Goal: Navigation & Orientation: Go to known website

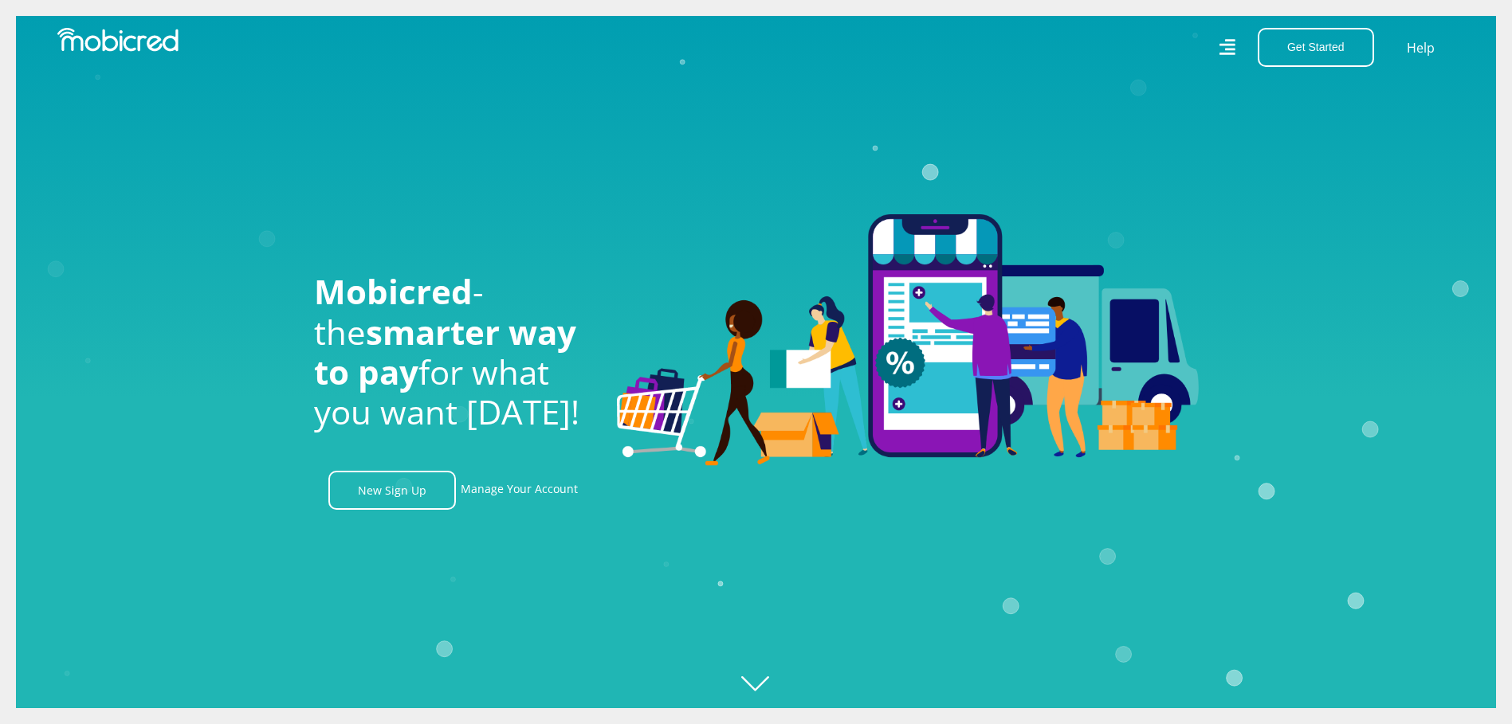
click at [1220, 45] on icon at bounding box center [1227, 48] width 17 height 24
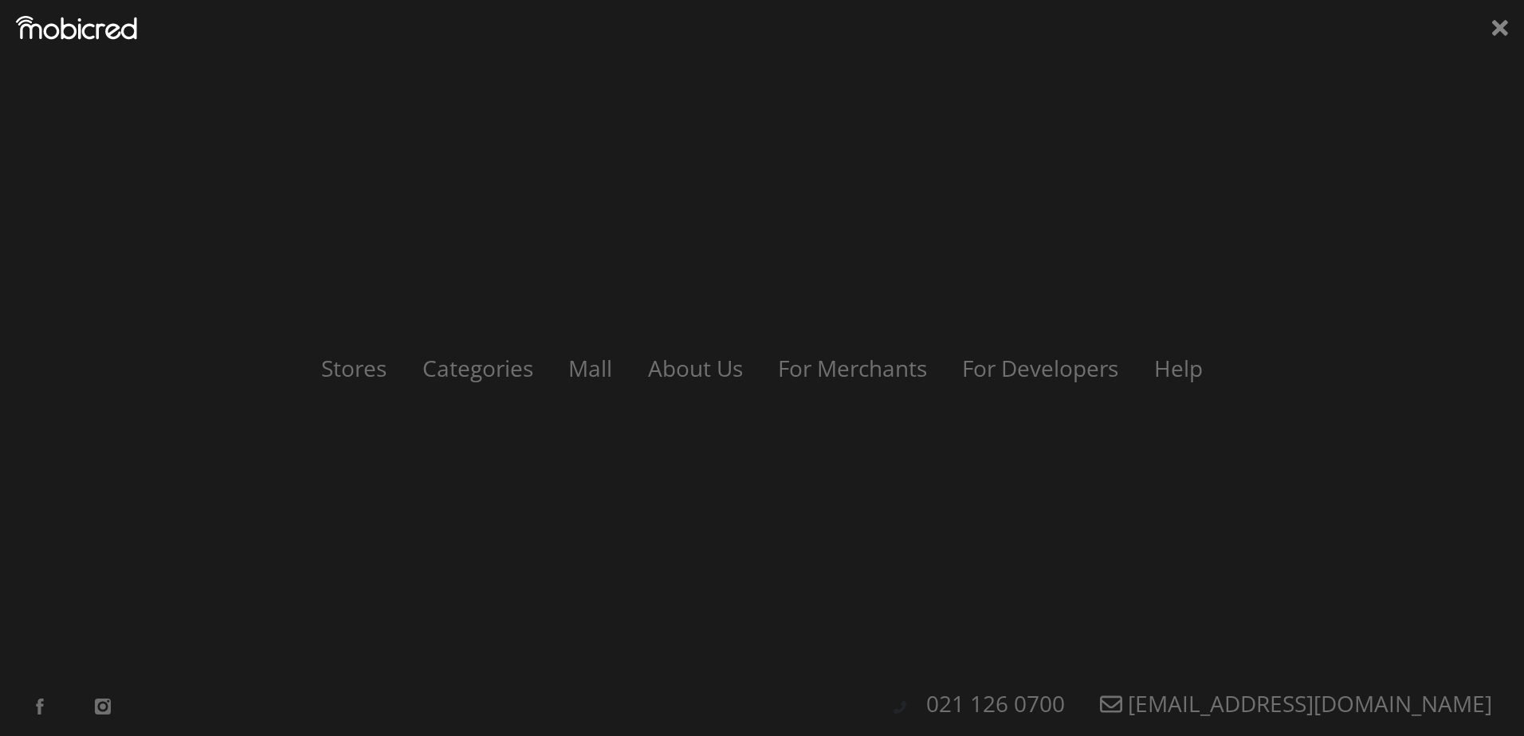
scroll to position [0, 1136]
click at [599, 375] on link "Mall" at bounding box center [590, 368] width 80 height 30
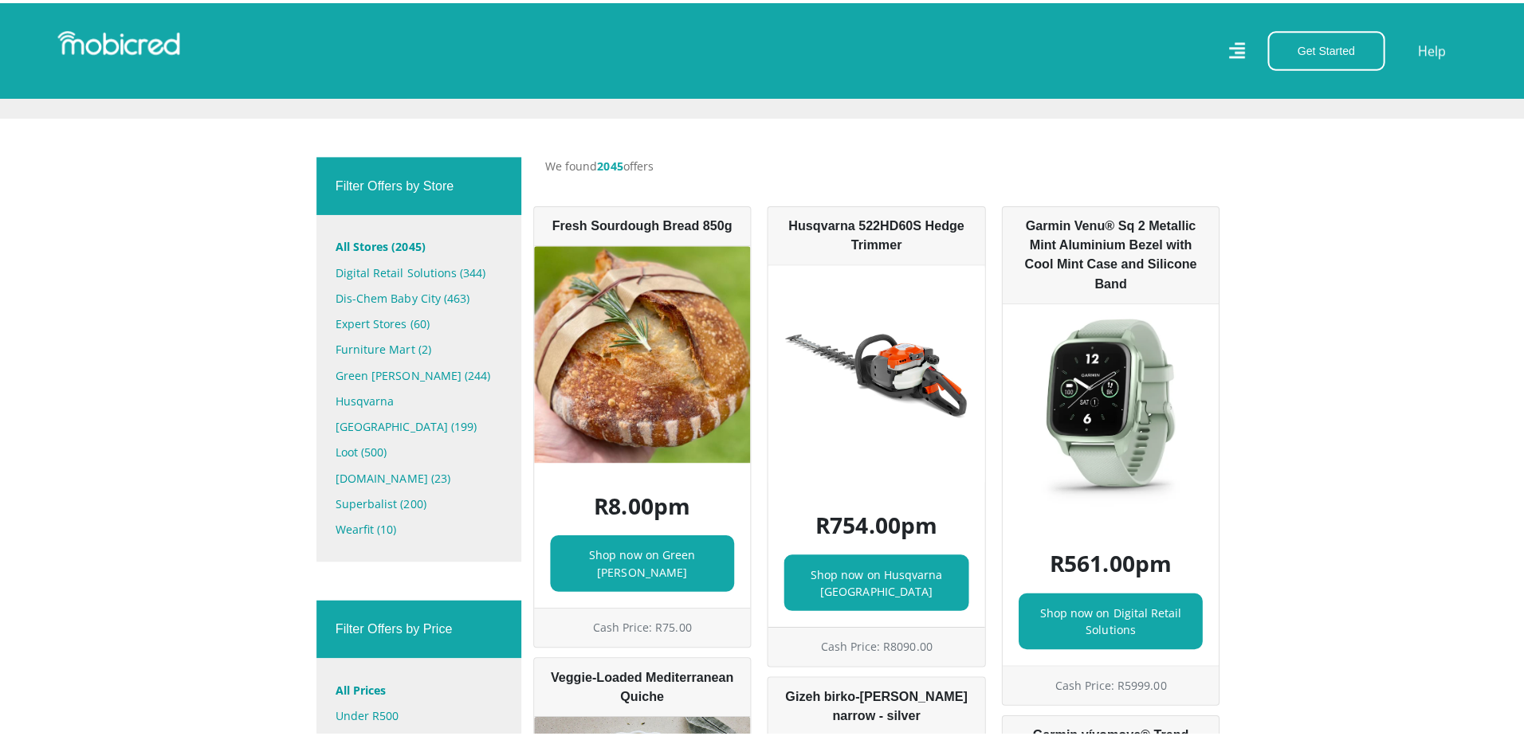
scroll to position [638, 0]
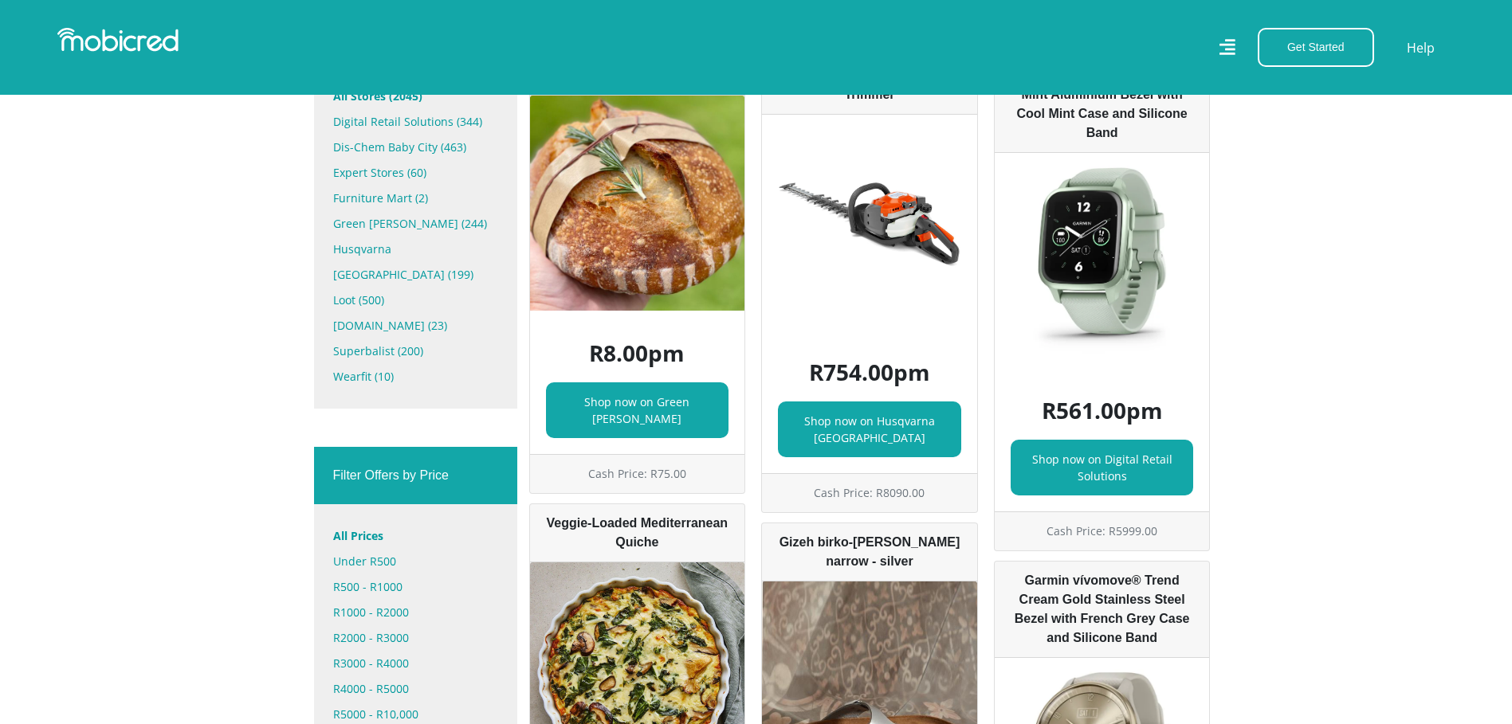
drag, startPoint x: 1230, startPoint y: 24, endPoint x: 1234, endPoint y: 43, distance: 19.5
click at [1230, 25] on nav "Get Started Open an Account Account Holder Login Help" at bounding box center [756, 47] width 1512 height 95
click at [1234, 44] on icon at bounding box center [1227, 47] width 16 height 16
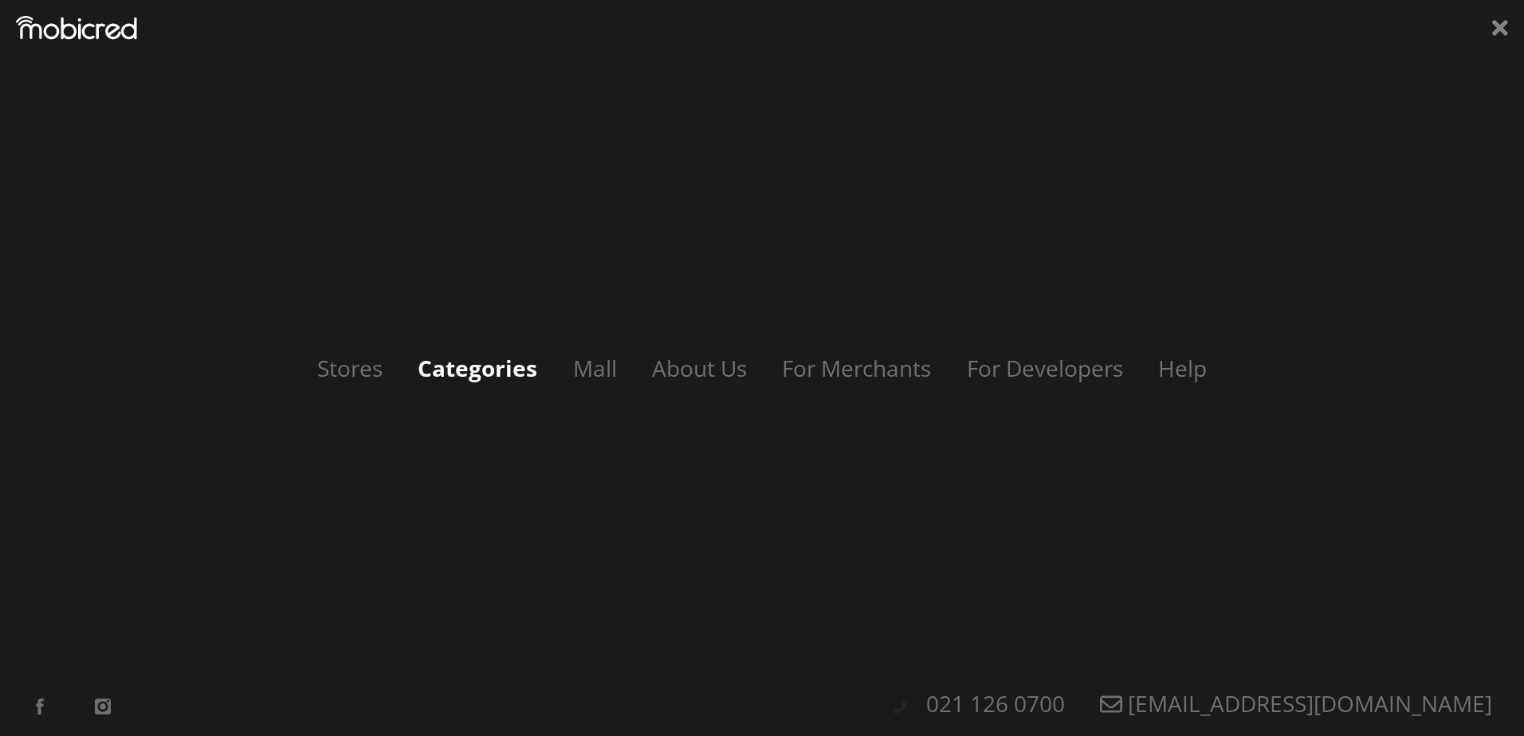
click at [513, 372] on link "Categories" at bounding box center [477, 368] width 151 height 30
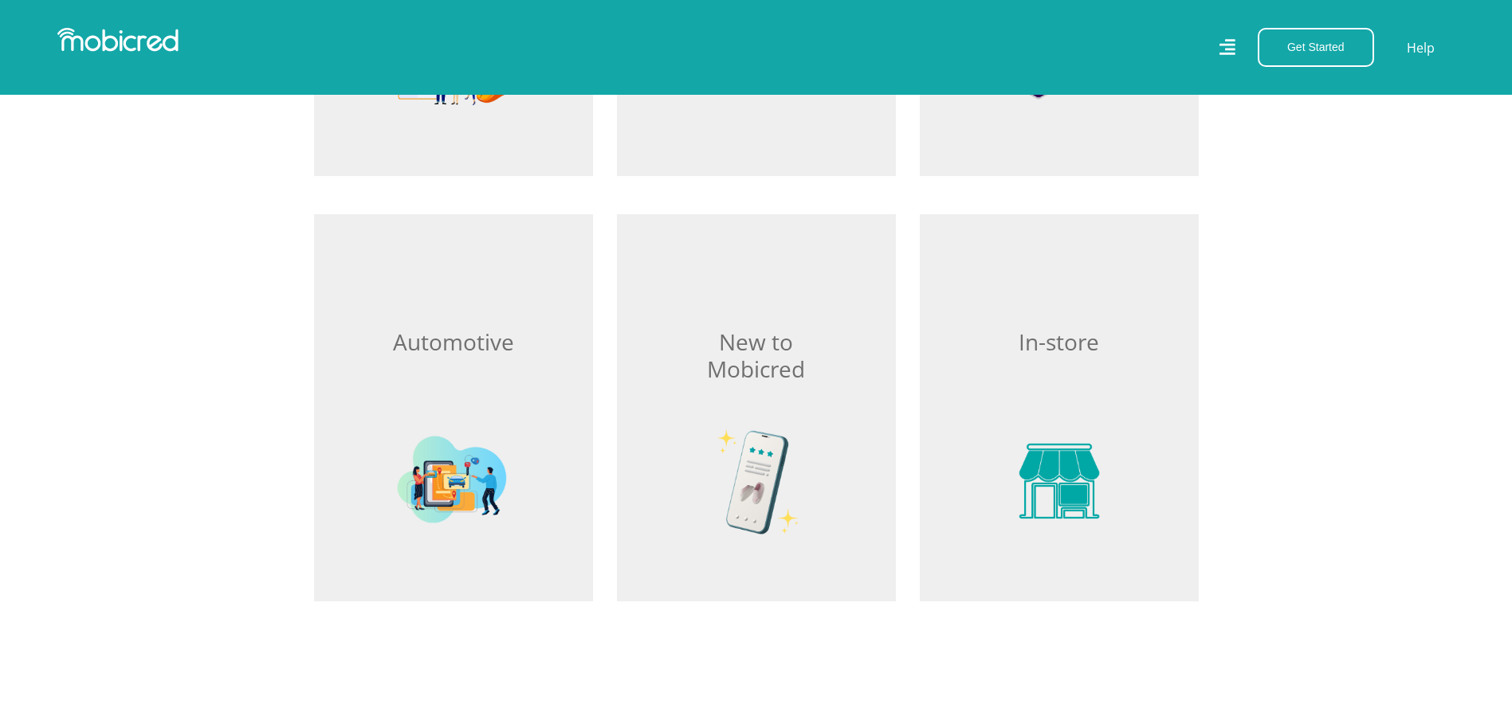
scroll to position [2152, 0]
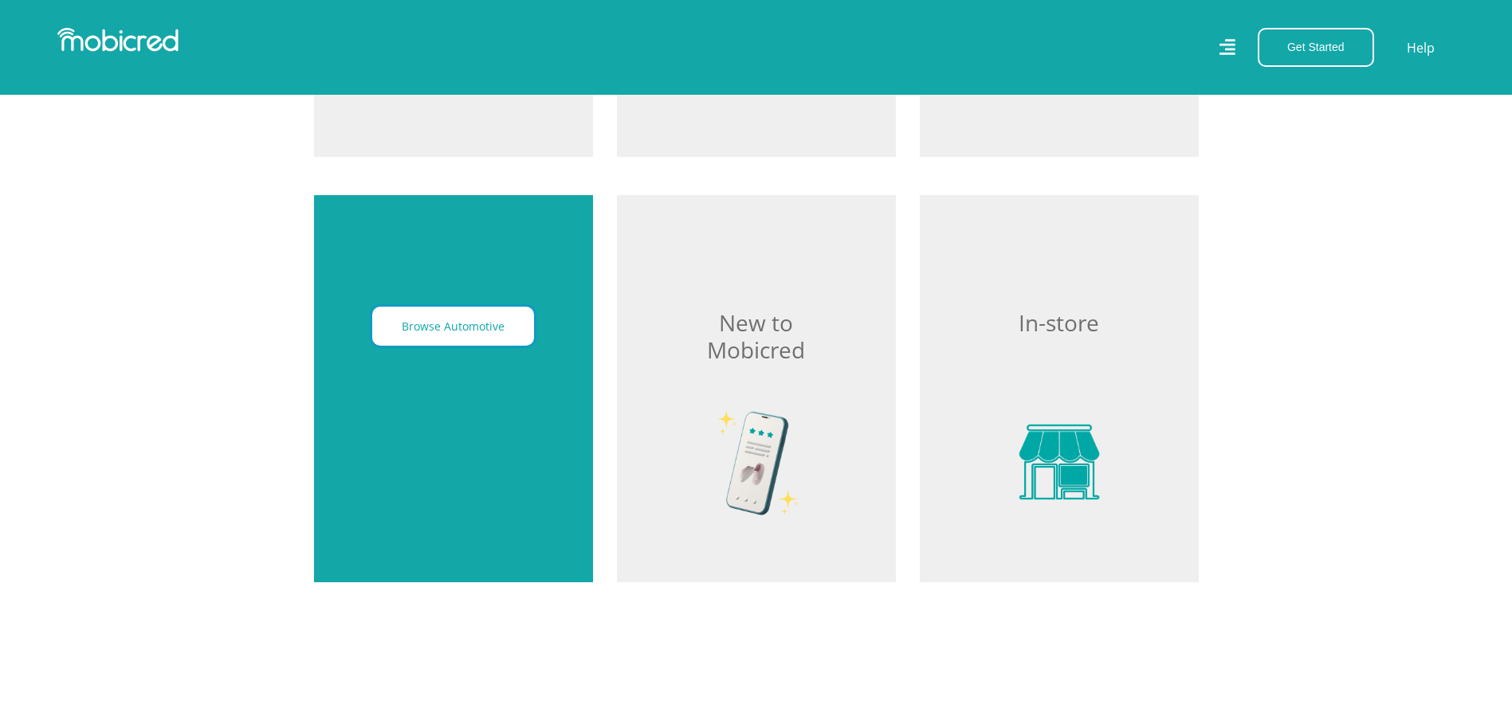
click at [499, 346] on button "Browse Automotive" at bounding box center [453, 326] width 162 height 39
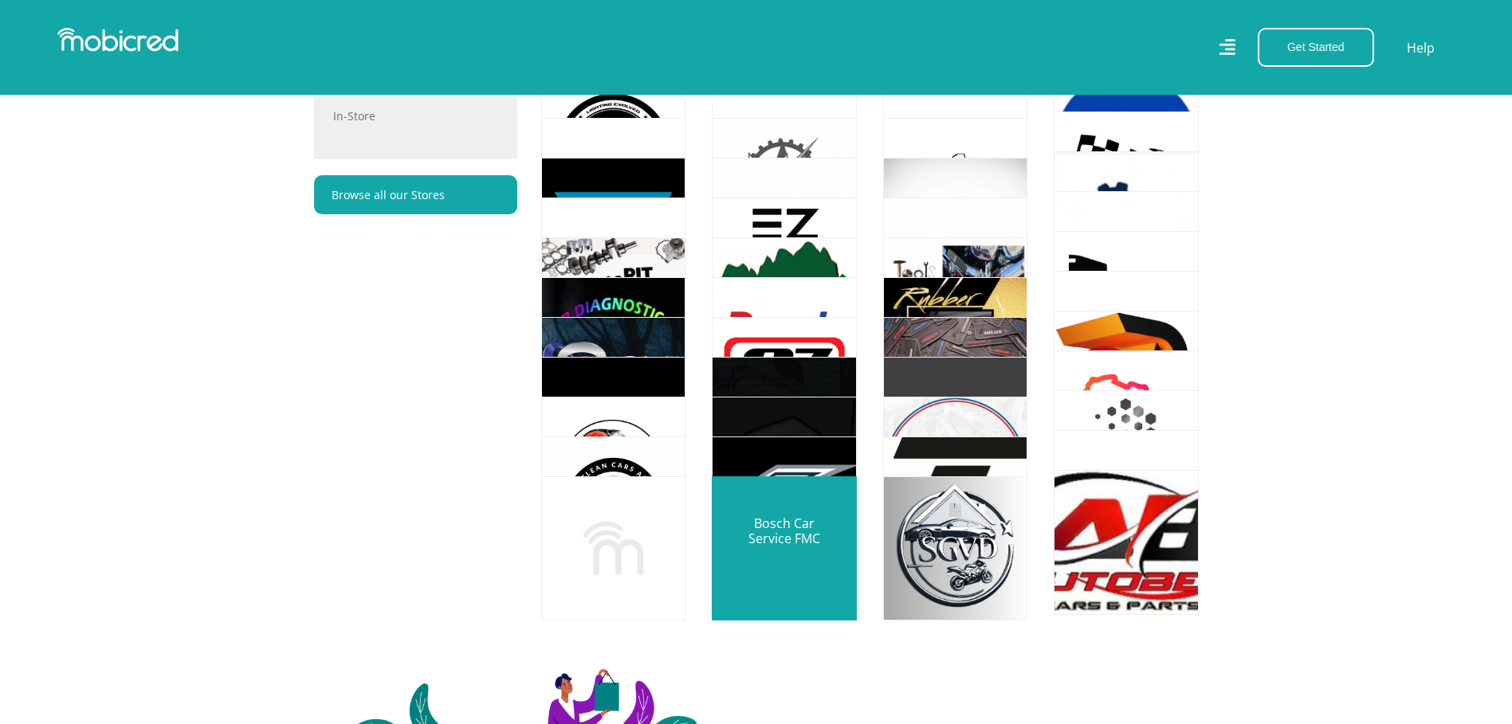
scroll to position [1275, 0]
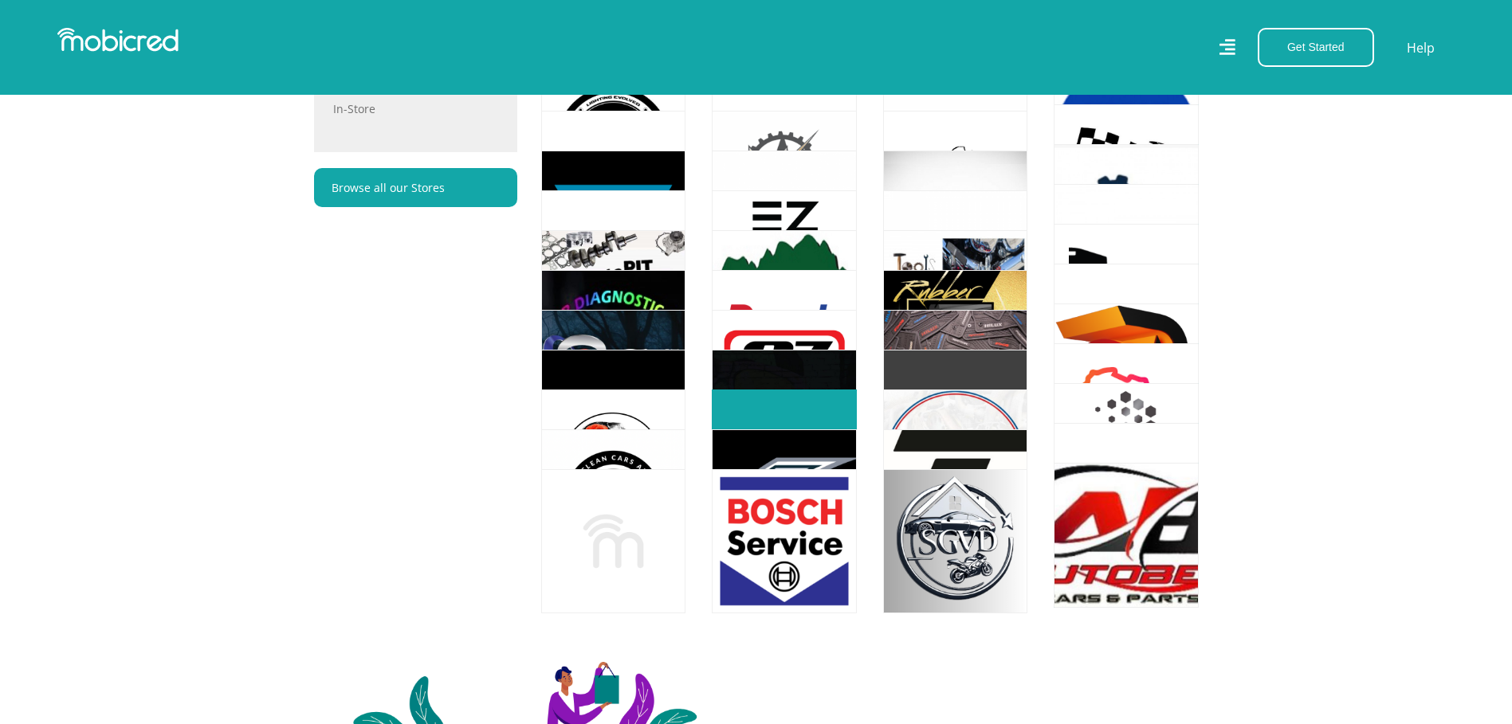
click at [801, 415] on link at bounding box center [784, 462] width 170 height 170
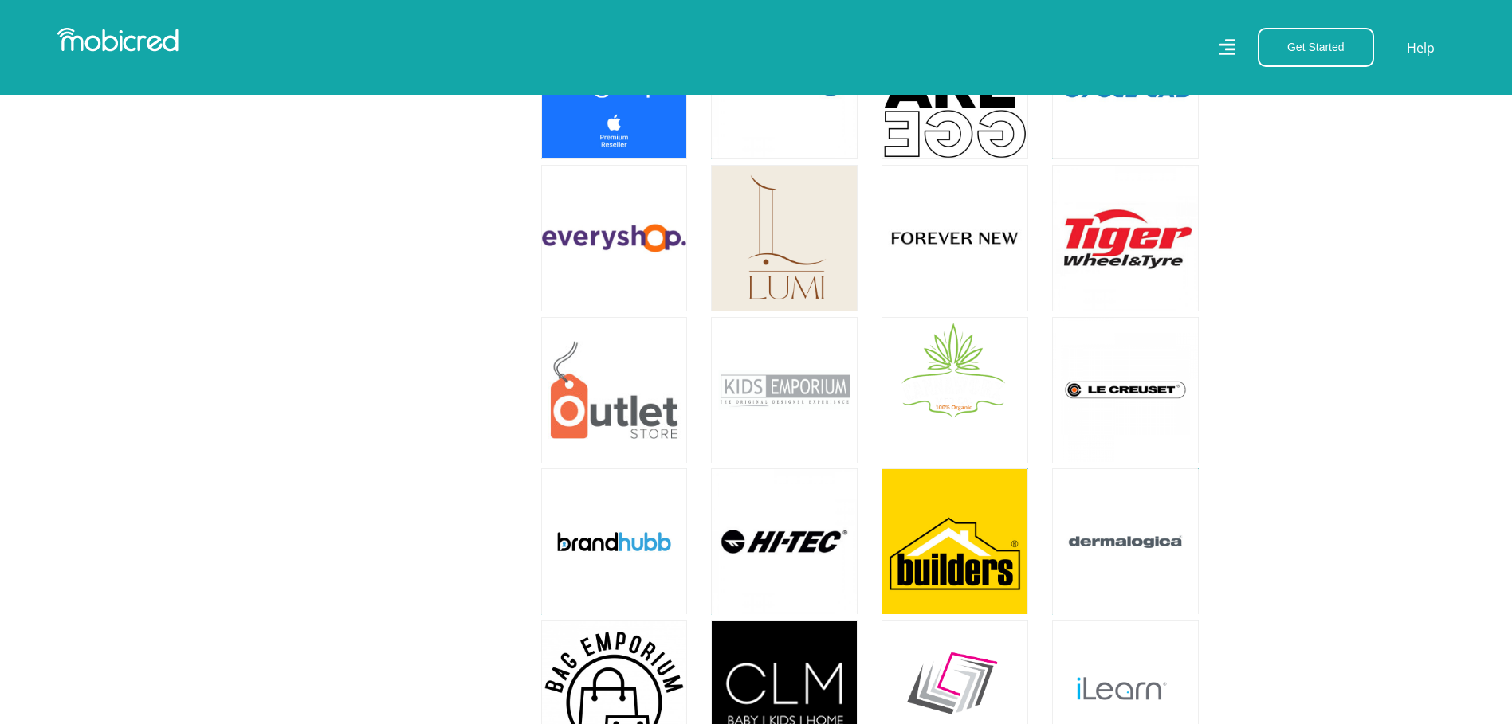
scroll to position [2072, 0]
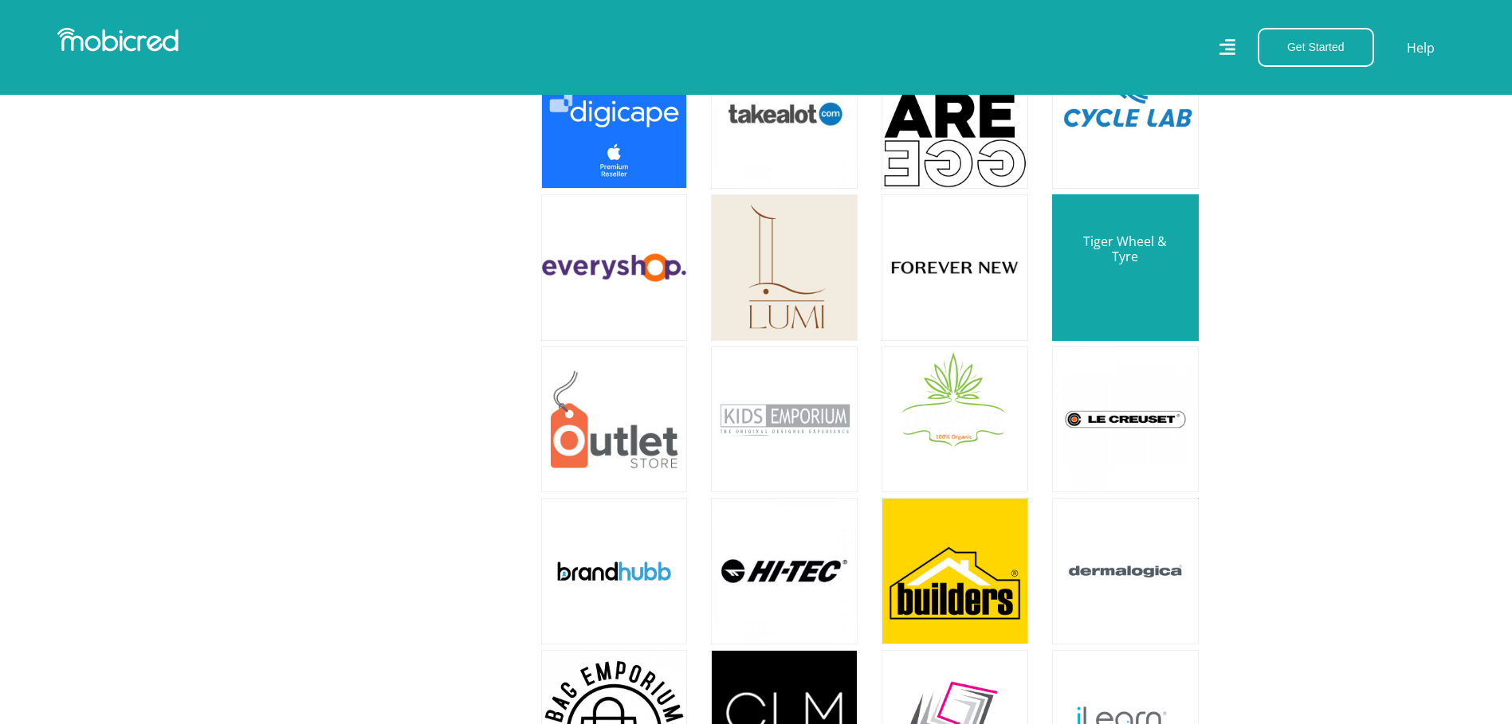
click at [1109, 295] on link at bounding box center [1125, 268] width 172 height 172
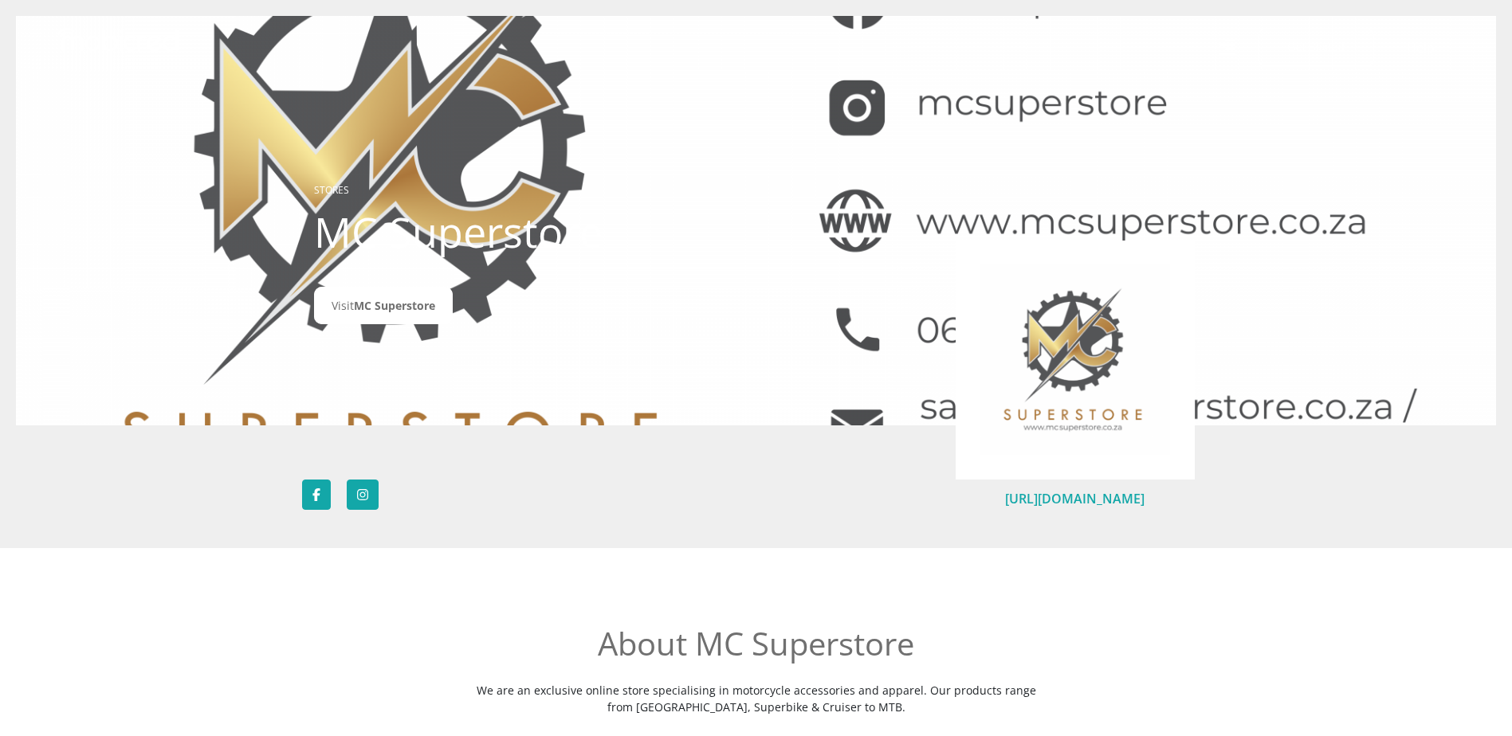
click at [1093, 504] on link "http://www.motorcyclesuperstore.co.za/" at bounding box center [1074, 499] width 139 height 18
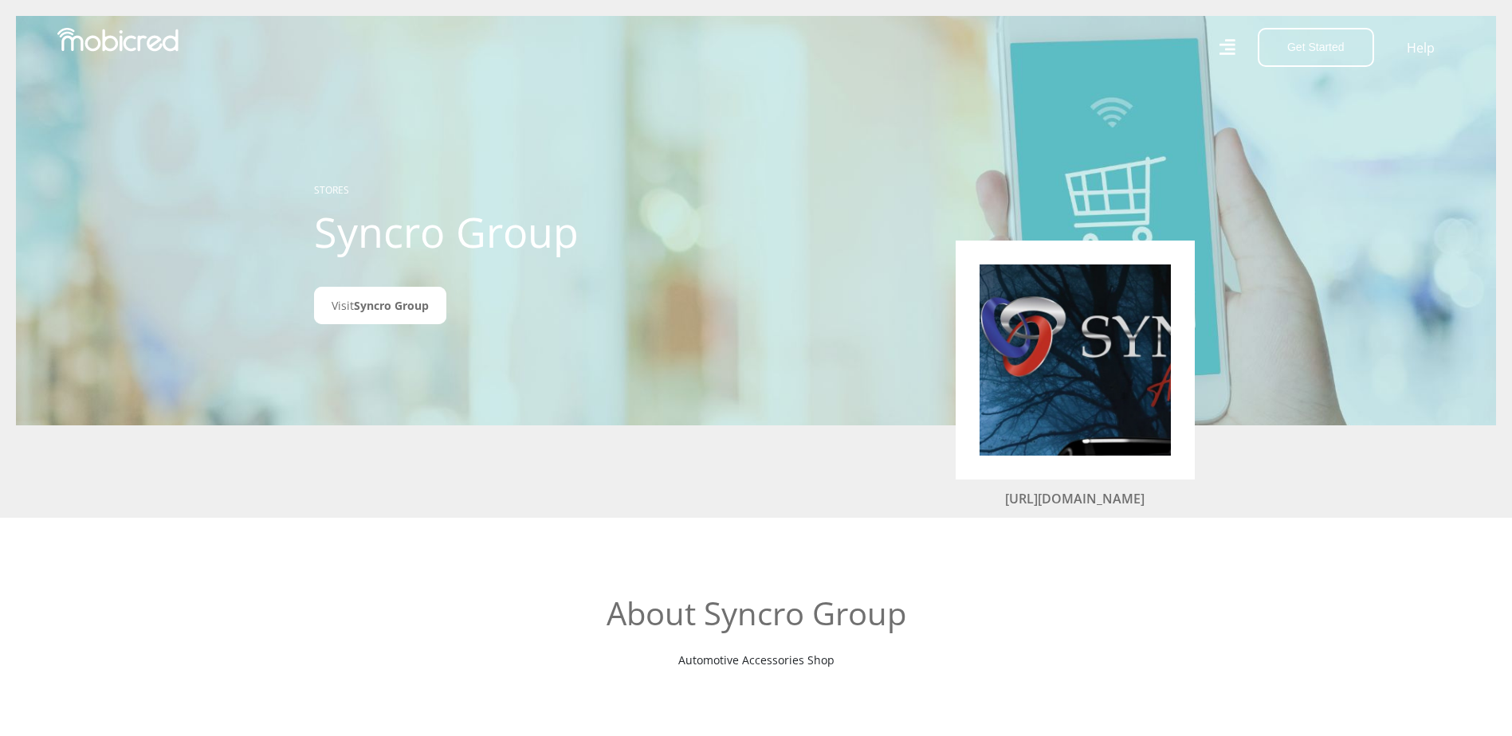
click at [1042, 510] on div "[URL][DOMAIN_NAME]" at bounding box center [1075, 383] width 239 height 285
click at [1043, 501] on link "[URL][DOMAIN_NAME]" at bounding box center [1074, 499] width 139 height 18
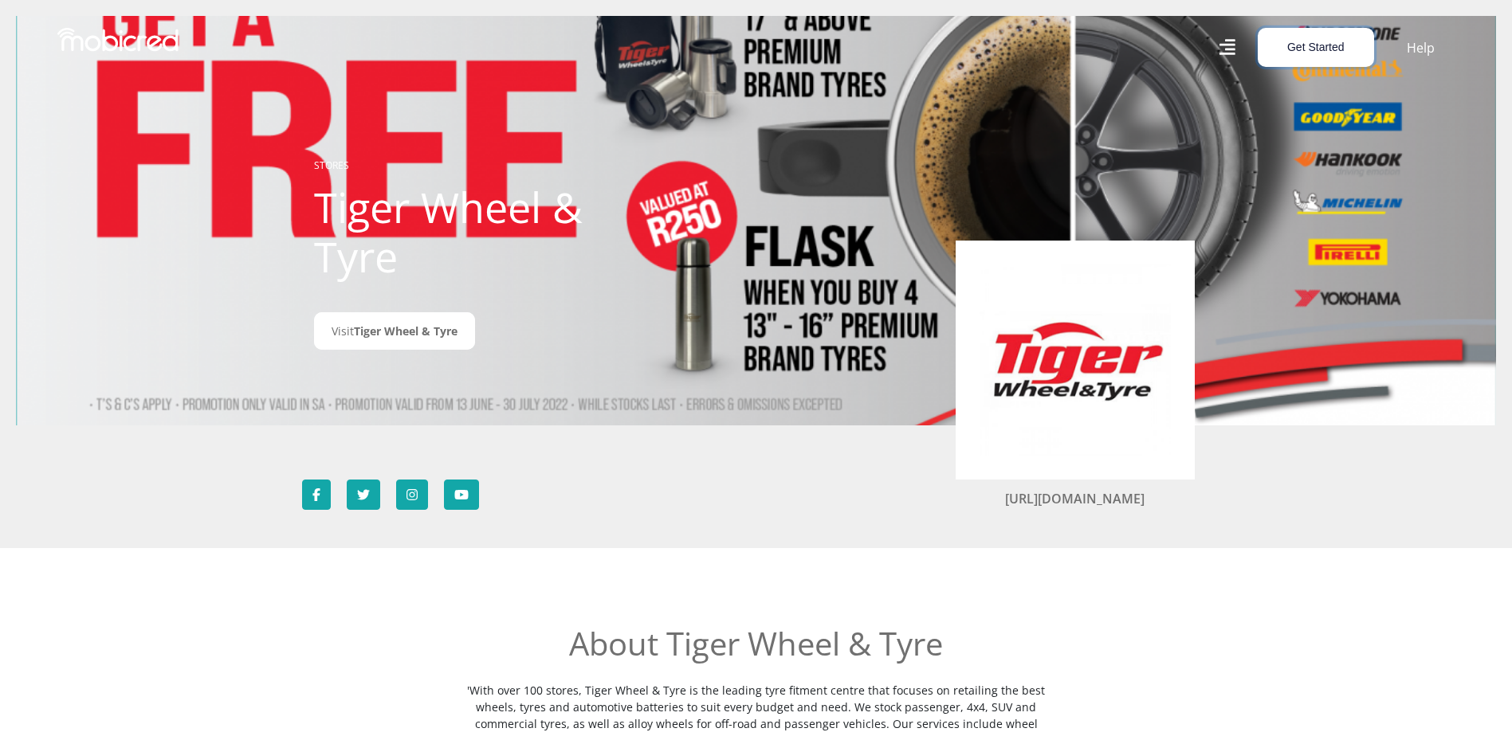
click at [1281, 58] on button "Get Started" at bounding box center [1316, 47] width 116 height 39
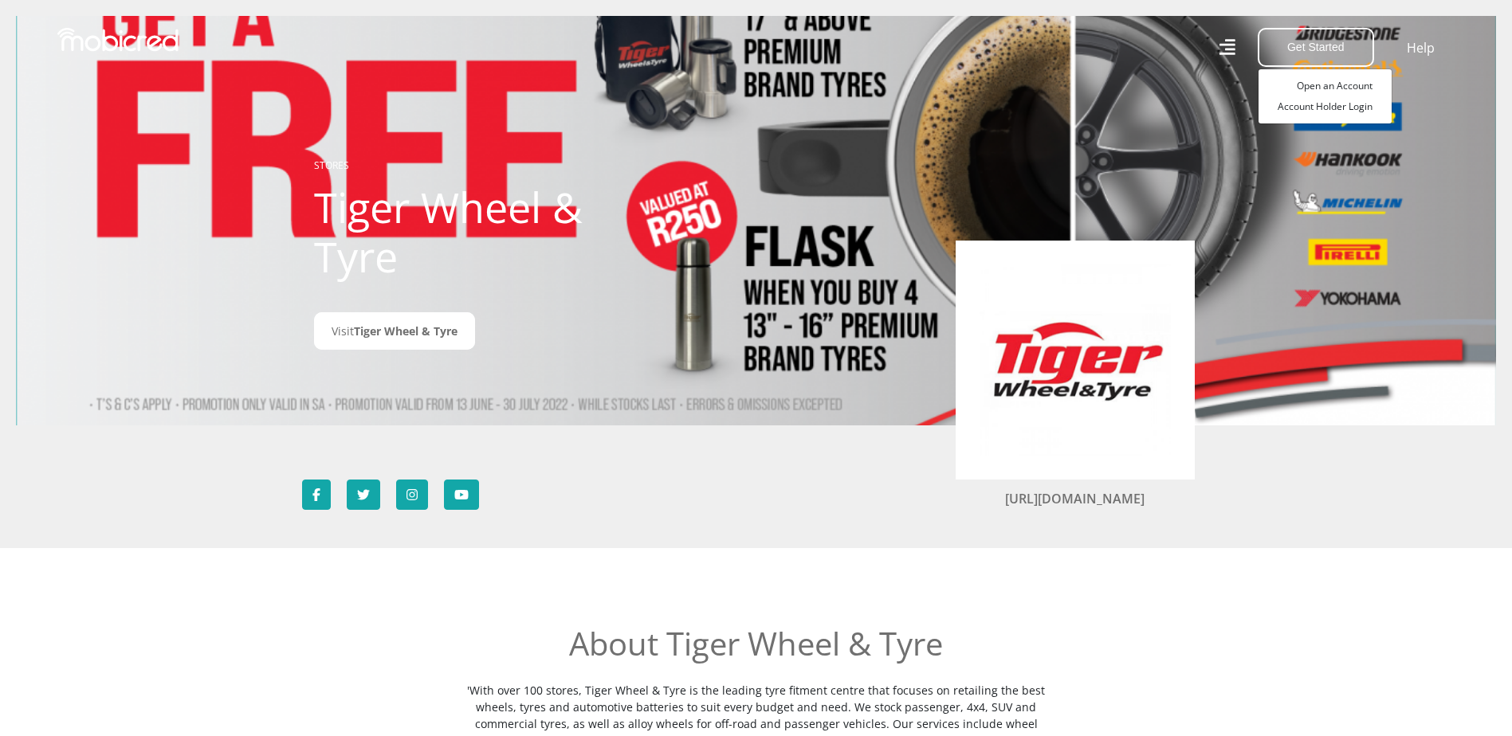
click at [1229, 50] on icon at bounding box center [1227, 47] width 16 height 16
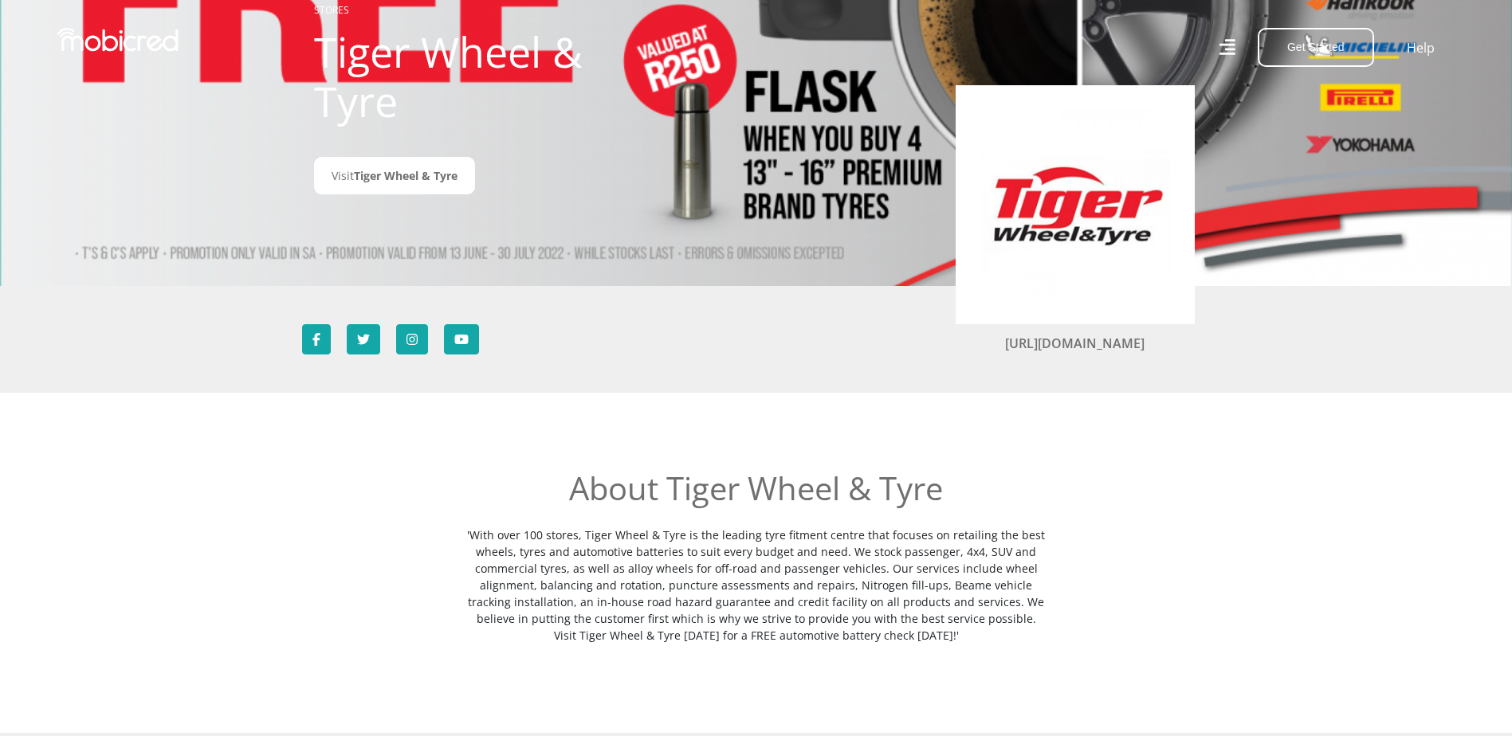
scroll to position [159, 0]
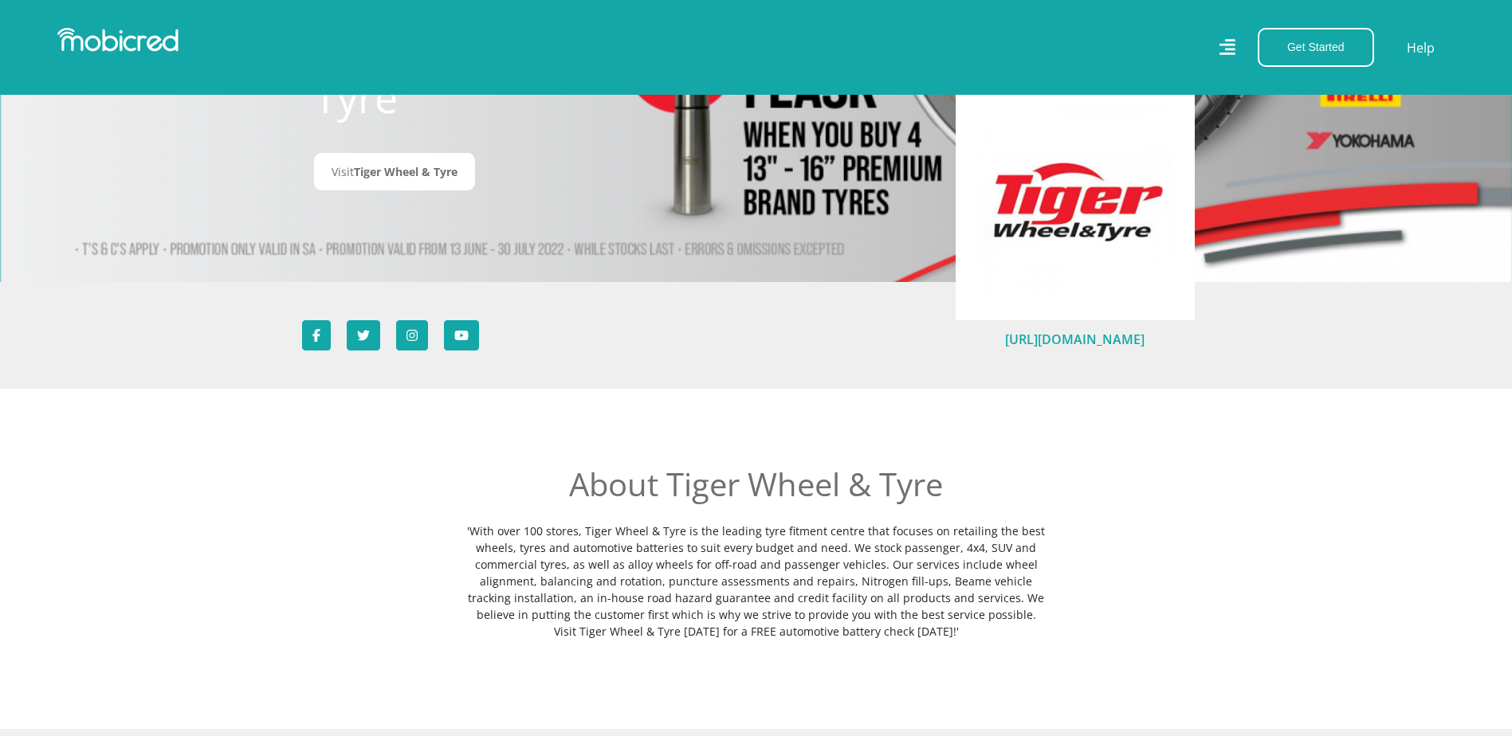
click at [1094, 343] on link "https://www.twt.co.za/" at bounding box center [1074, 340] width 139 height 18
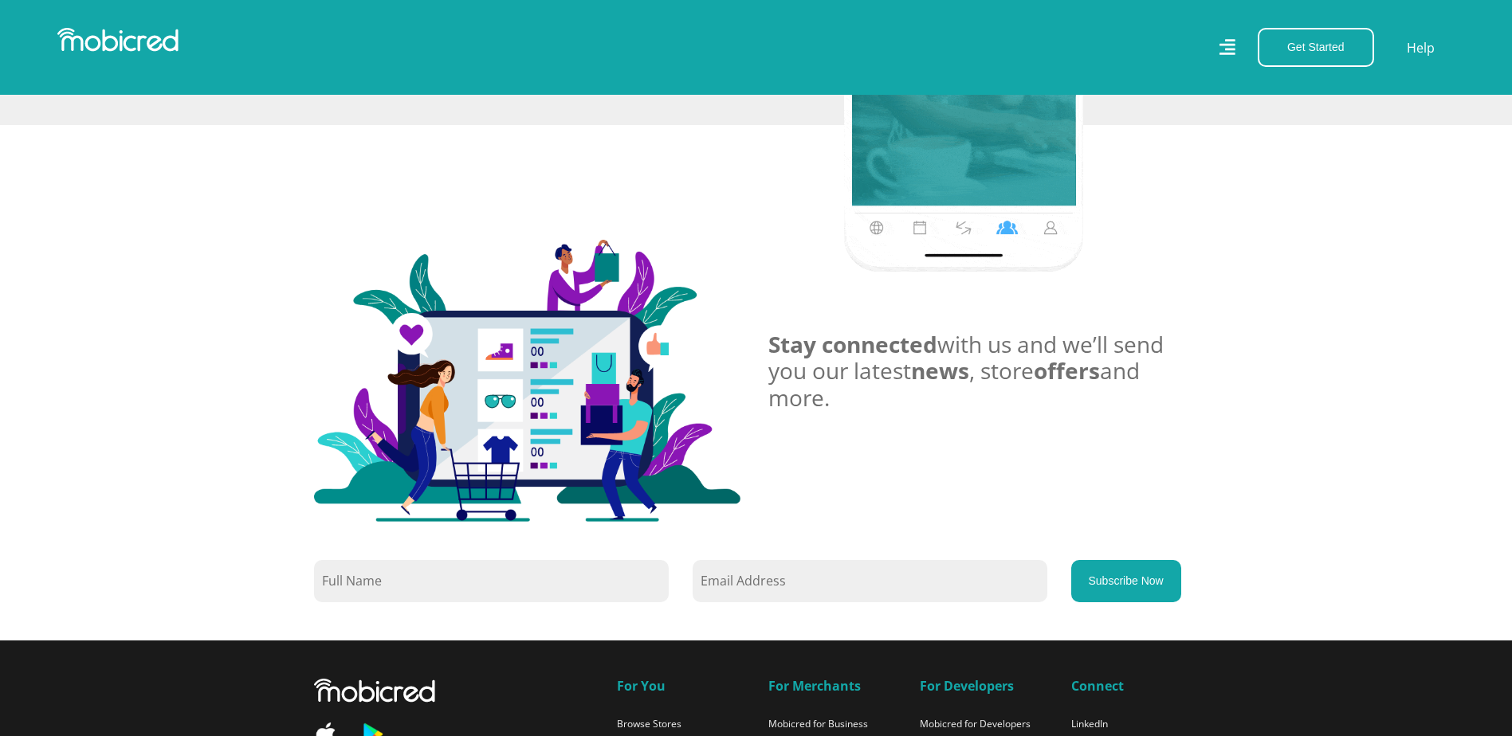
scroll to position [1300, 0]
